Goal: Check status: Check status

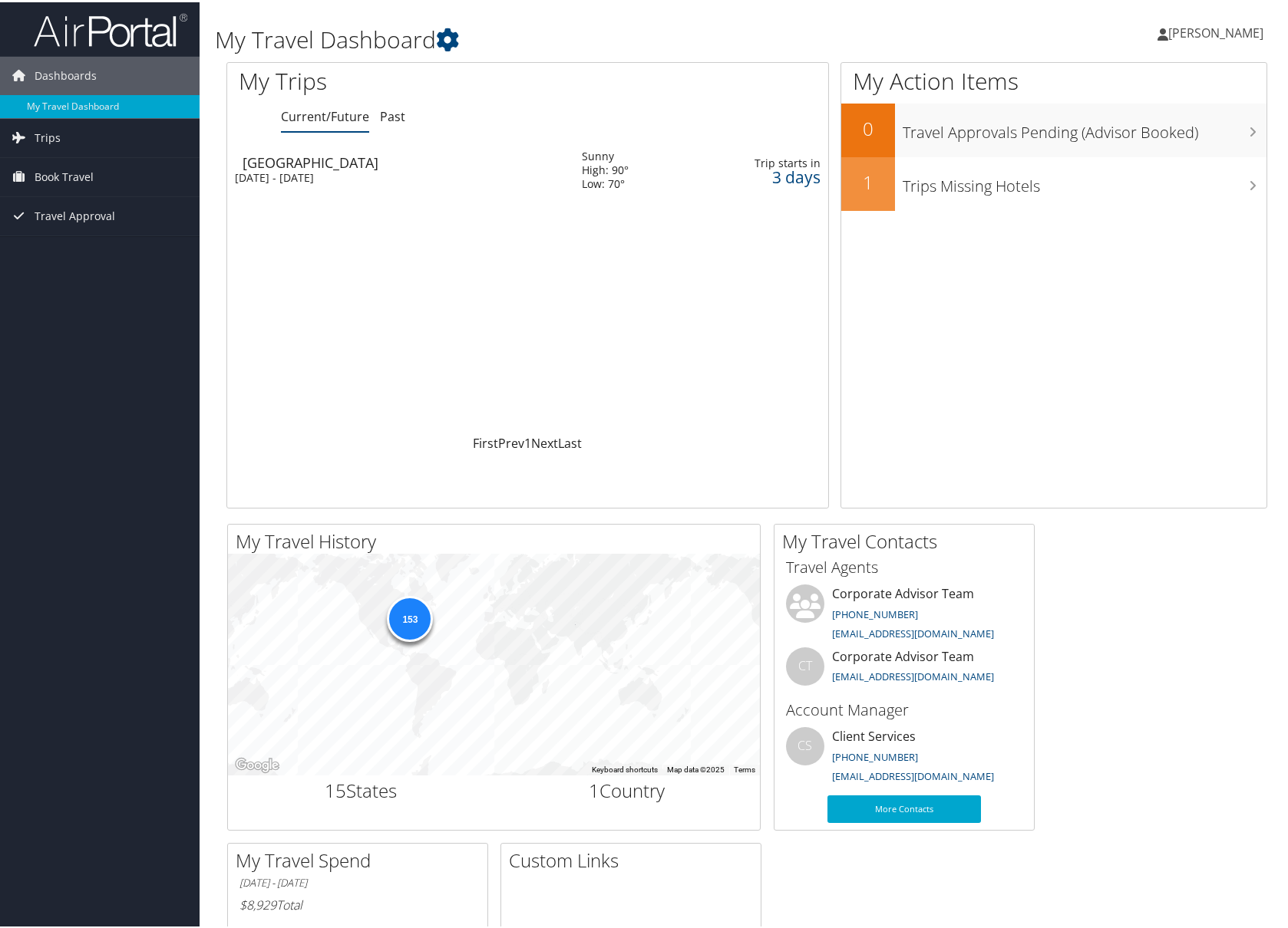
click at [272, 171] on div "[DATE] - [DATE]" at bounding box center [397, 176] width 324 height 14
click at [41, 165] on span "Book Travel" at bounding box center [64, 175] width 59 height 38
click at [53, 131] on span "Trips" at bounding box center [48, 135] width 26 height 38
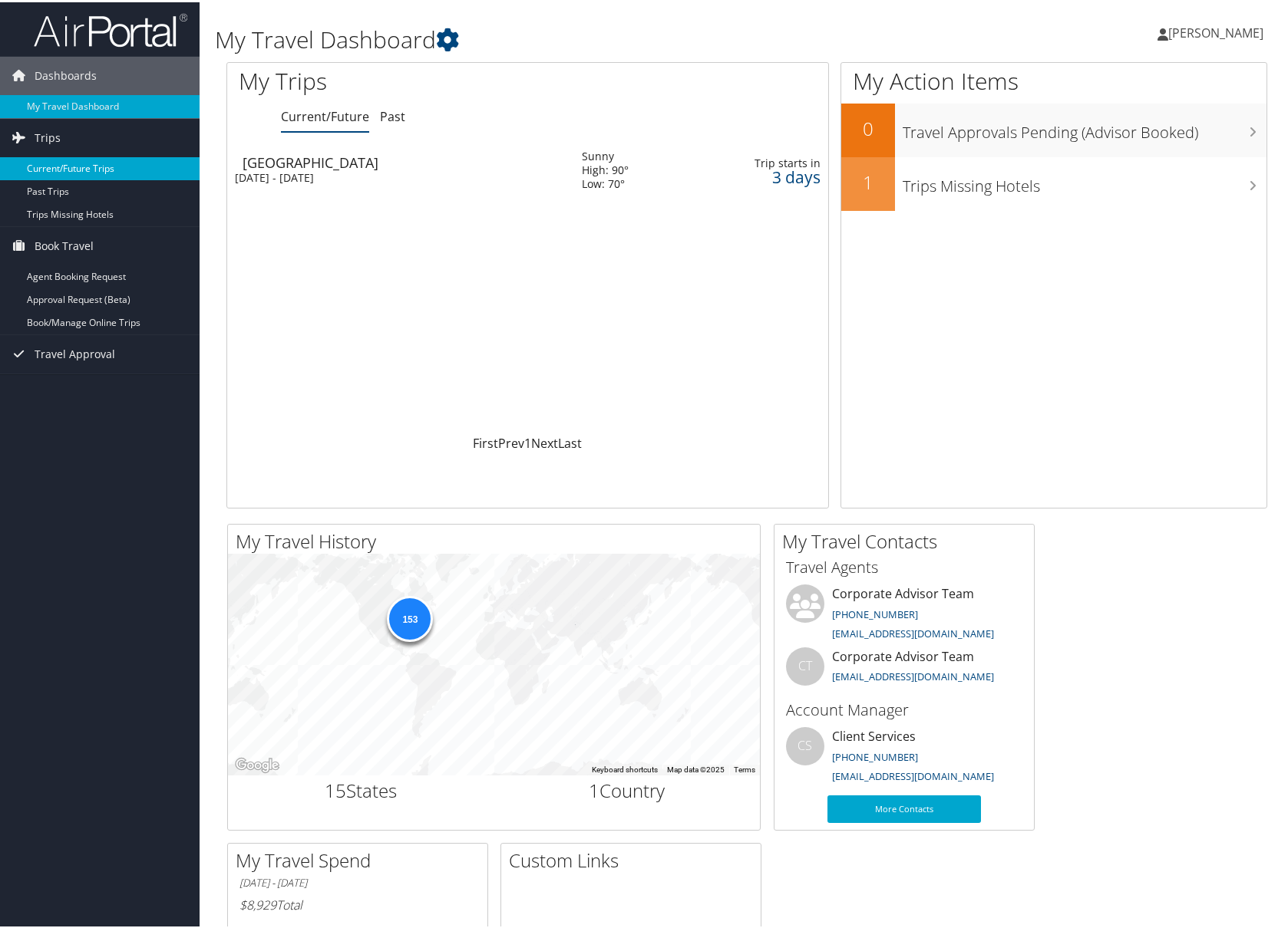
click at [59, 164] on link "Current/Future Trips" at bounding box center [99, 166] width 199 height 23
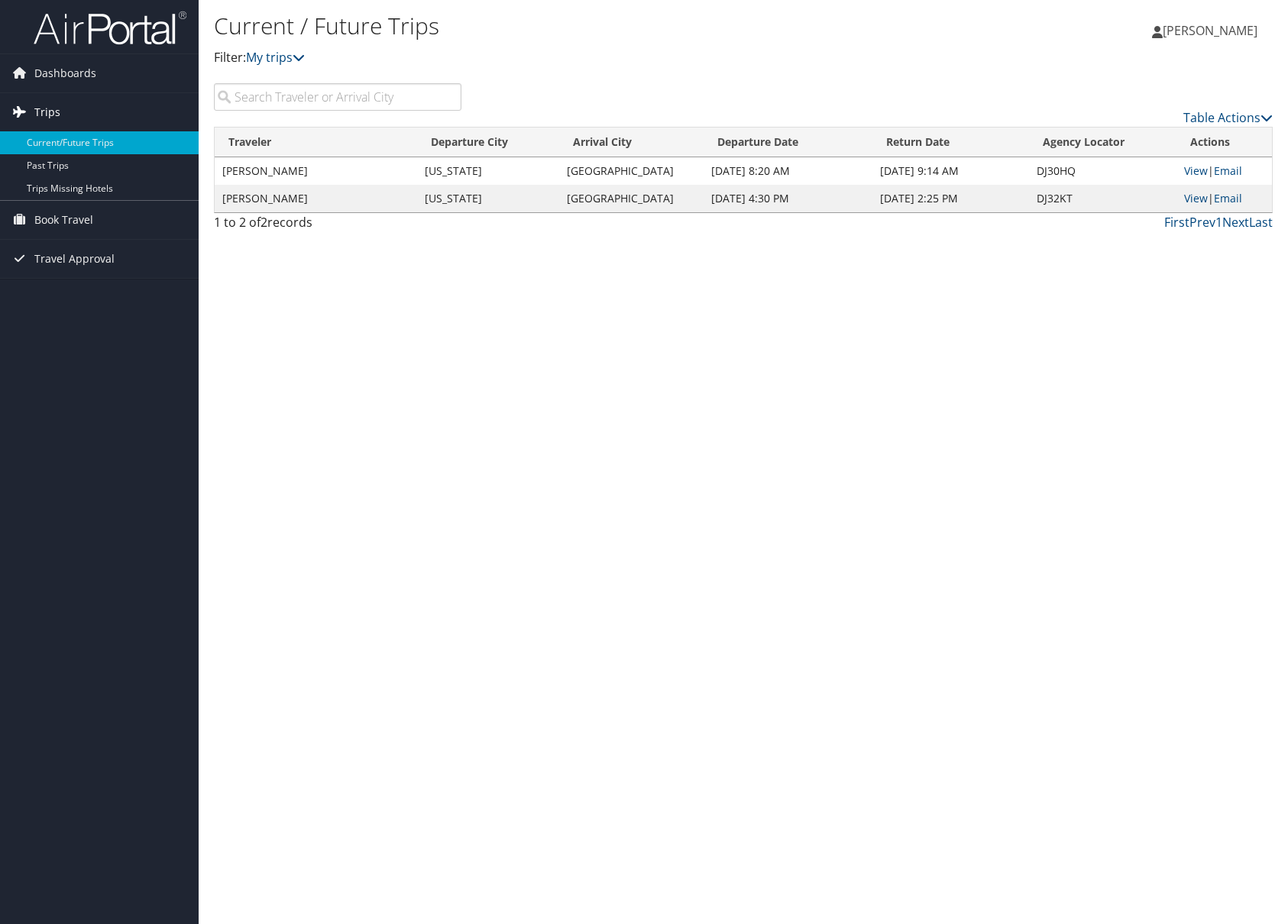
click at [49, 108] on span "Trips" at bounding box center [47, 111] width 26 height 38
click at [36, 84] on span "Dashboards" at bounding box center [65, 73] width 62 height 38
click at [41, 74] on span "Dashboards" at bounding box center [65, 73] width 62 height 38
click at [79, 64] on span "Dashboards" at bounding box center [65, 73] width 62 height 38
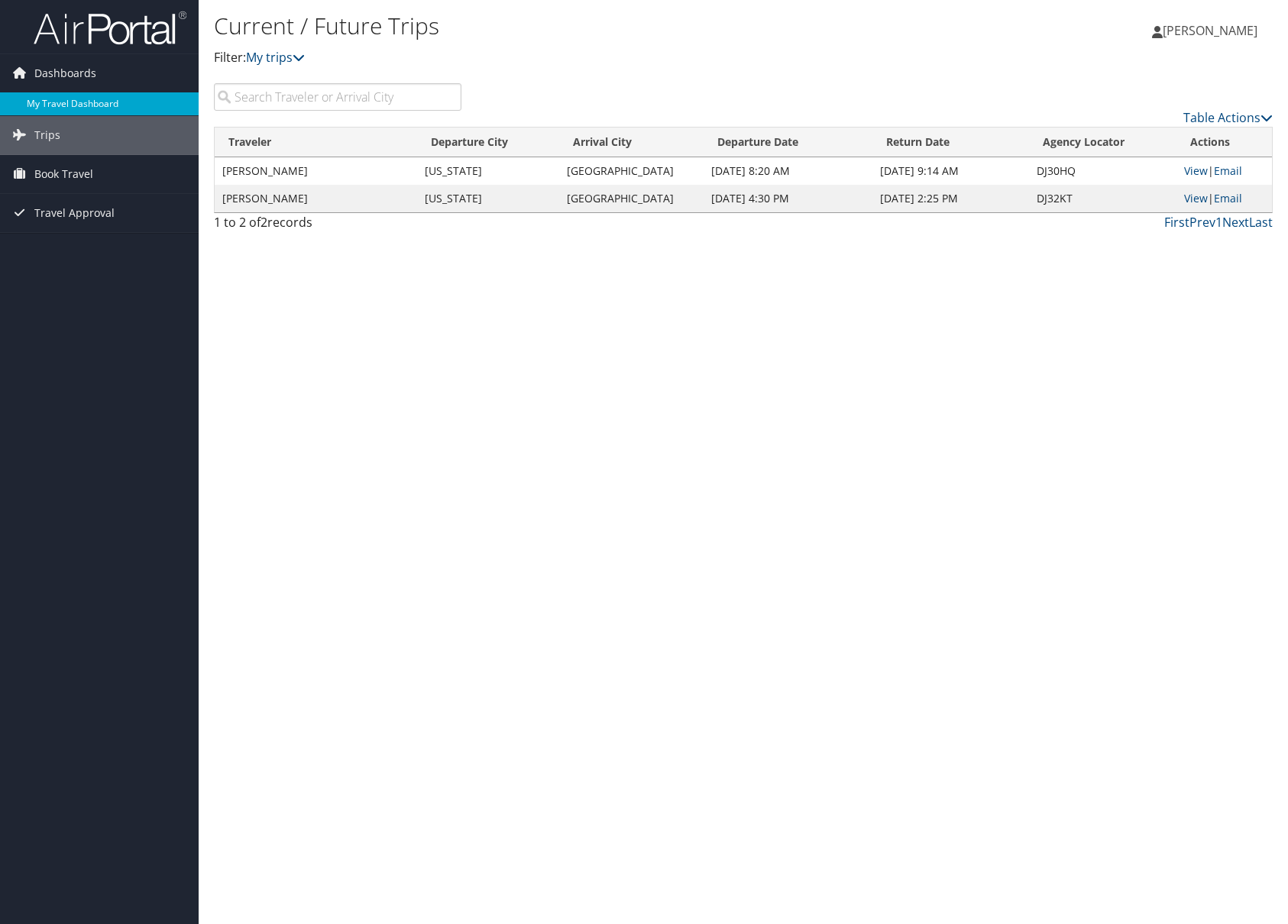
click at [36, 106] on link "My Travel Dashboard" at bounding box center [99, 103] width 198 height 23
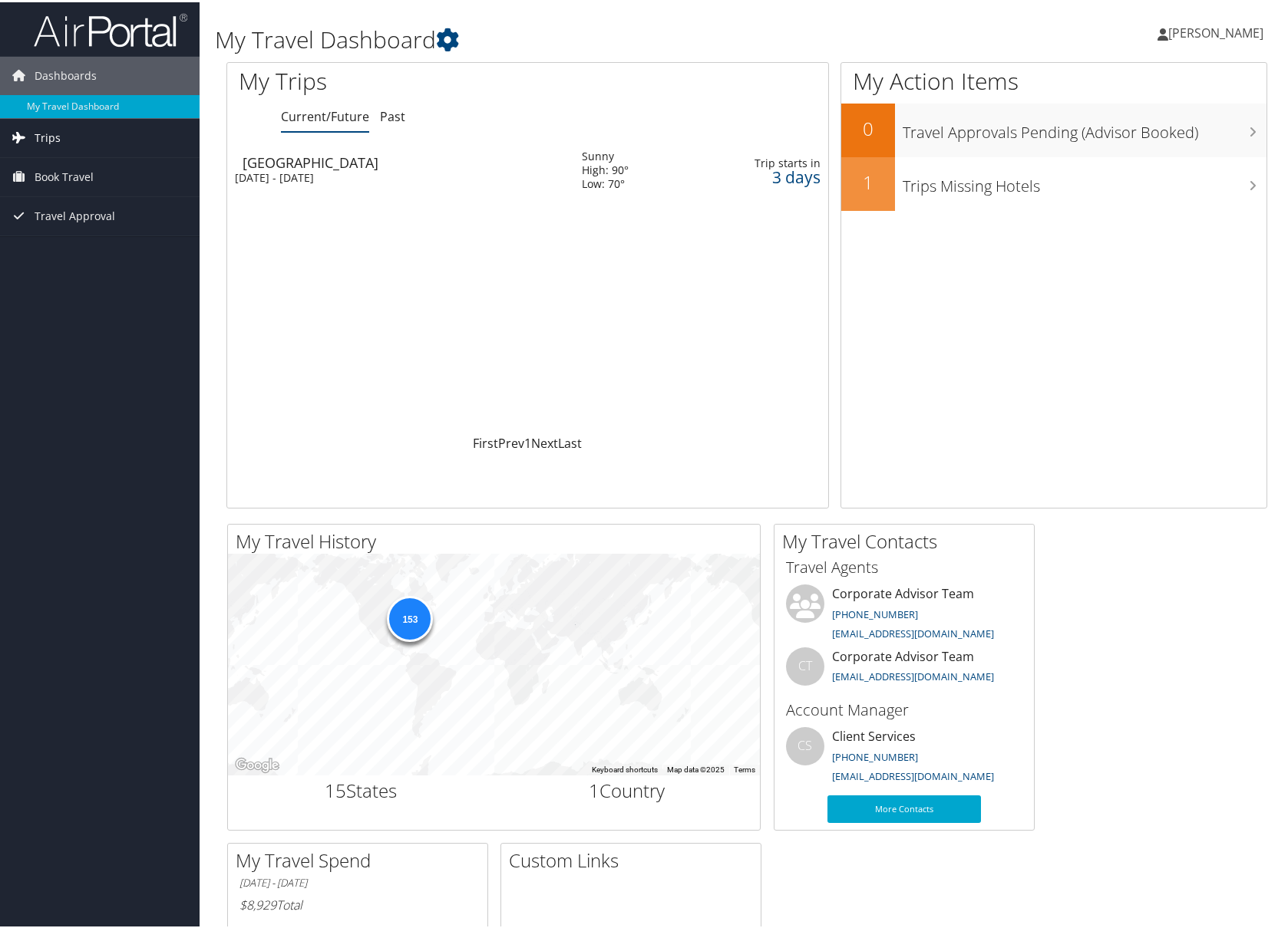
click at [37, 130] on span "Trips" at bounding box center [48, 135] width 26 height 38
click at [50, 183] on link "Past Trips" at bounding box center [99, 189] width 199 height 23
